Goal: Navigation & Orientation: Go to known website

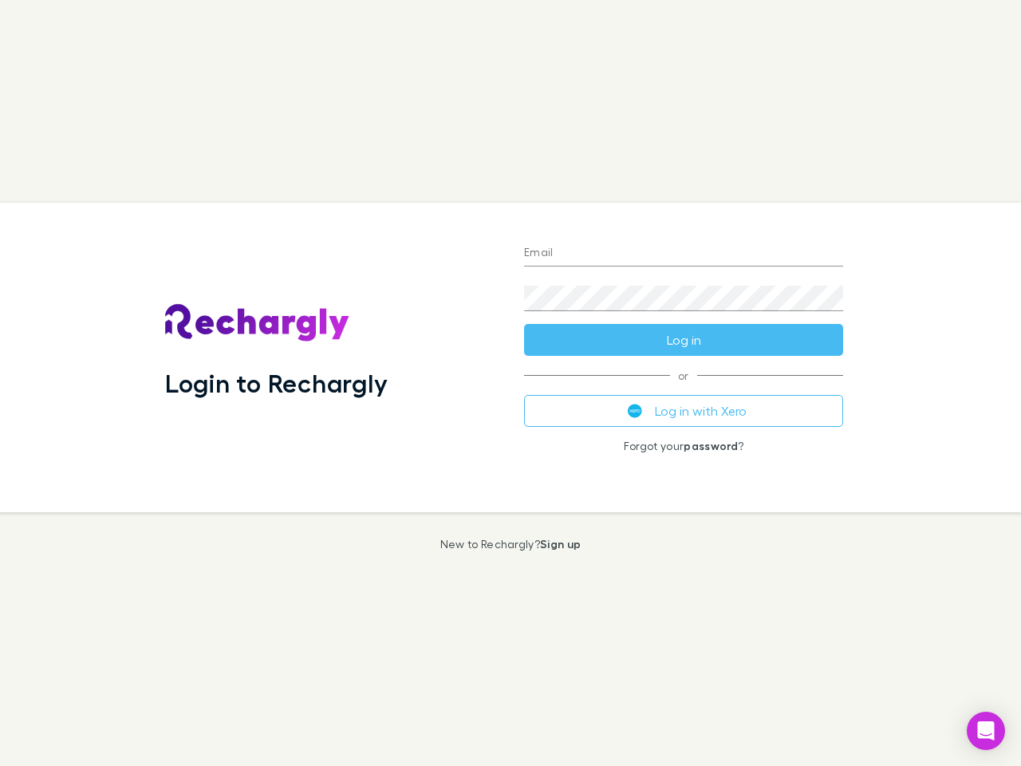
click at [511, 383] on div "Login to Rechargly" at bounding box center [331, 358] width 359 height 310
click at [684, 254] on input "Email" at bounding box center [683, 254] width 319 height 26
click at [684, 340] on form "Email Password Log in" at bounding box center [683, 292] width 319 height 128
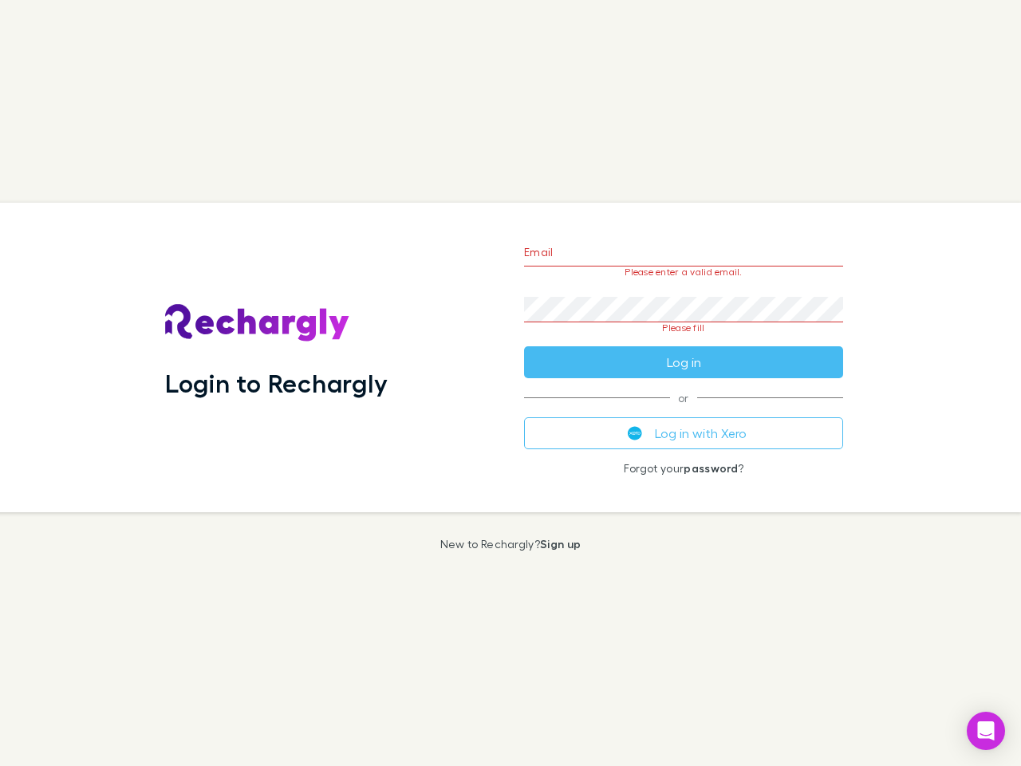
click at [684, 411] on div "Email Please enter a valid email. Password Please fill Log in or Log in with Xe…" at bounding box center [683, 358] width 345 height 310
click at [986, 731] on icon "Open Intercom Messenger" at bounding box center [986, 730] width 17 height 19
